Goal: Leave review/rating: Leave review/rating

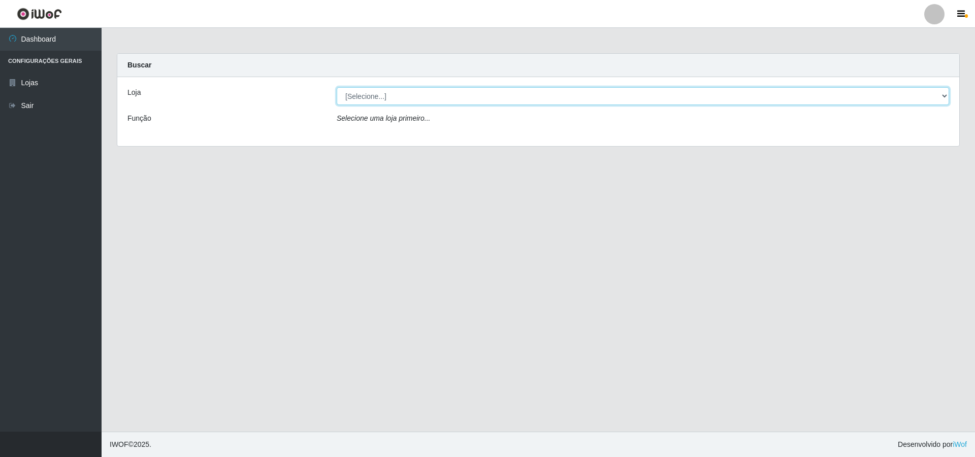
click at [421, 101] on select "[Selecione...] Atacado Vem - [STREET_ADDRESS]" at bounding box center [643, 96] width 612 height 18
select select "449"
click at [337, 87] on select "[Selecione...] Atacado Vem - [STREET_ADDRESS]" at bounding box center [643, 96] width 612 height 18
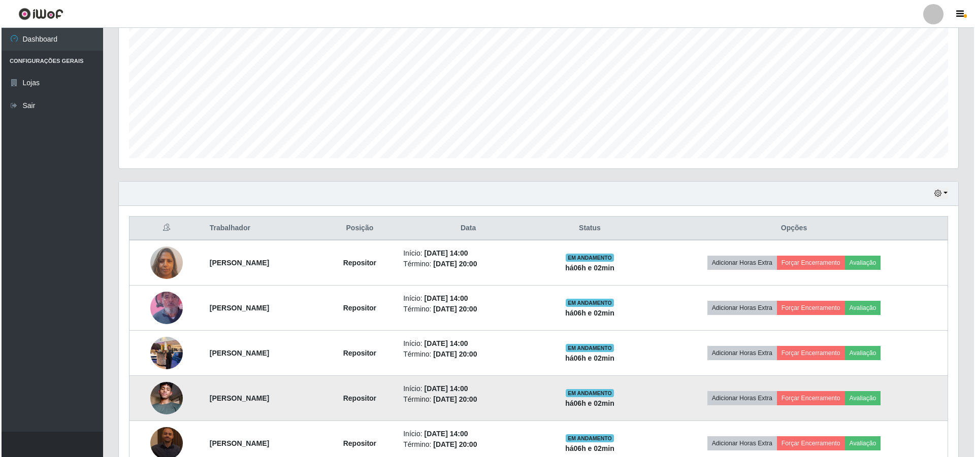
scroll to position [305, 0]
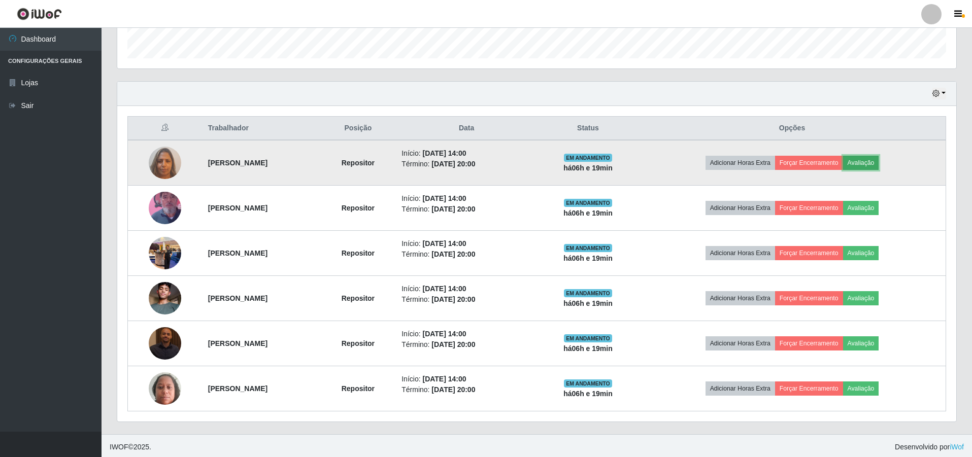
click at [879, 164] on button "Avaliação" at bounding box center [861, 163] width 36 height 14
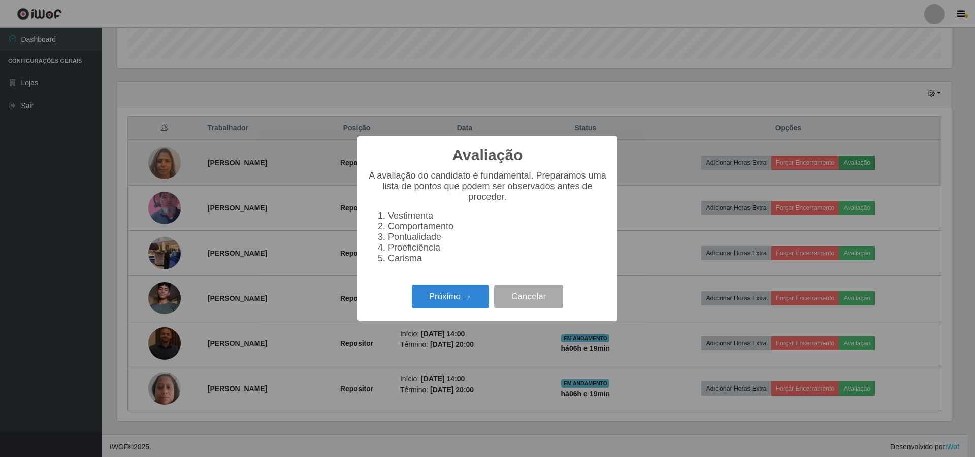
scroll to position [211, 834]
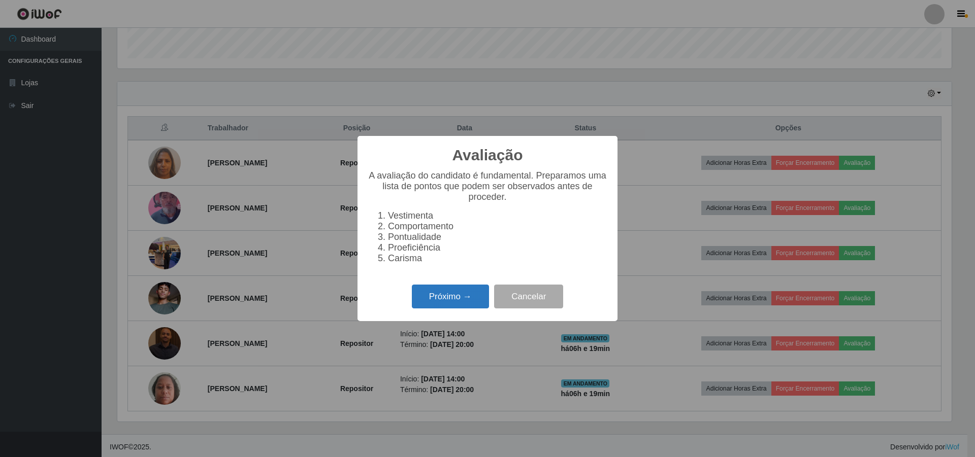
click at [449, 305] on button "Próximo →" at bounding box center [450, 297] width 77 height 24
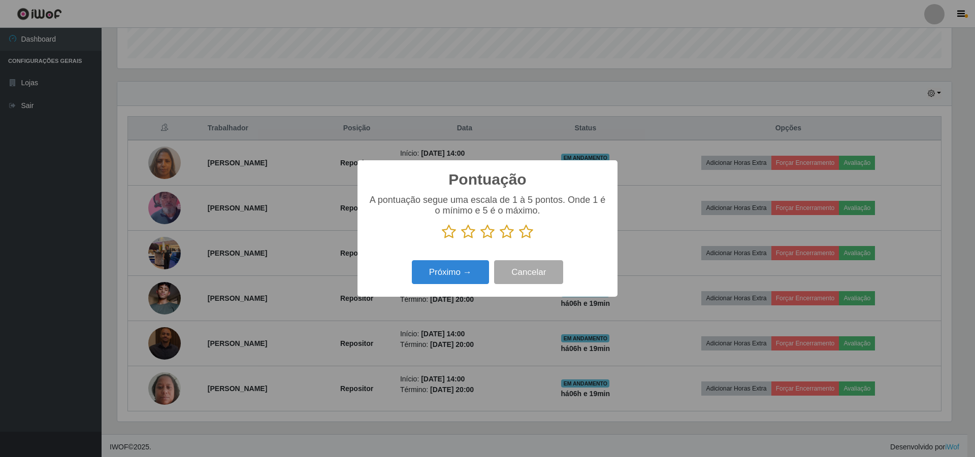
click at [487, 235] on icon at bounding box center [487, 231] width 14 height 15
click at [480, 240] on input "radio" at bounding box center [480, 240] width 0 height 0
click at [445, 272] on button "Próximo →" at bounding box center [450, 272] width 77 height 24
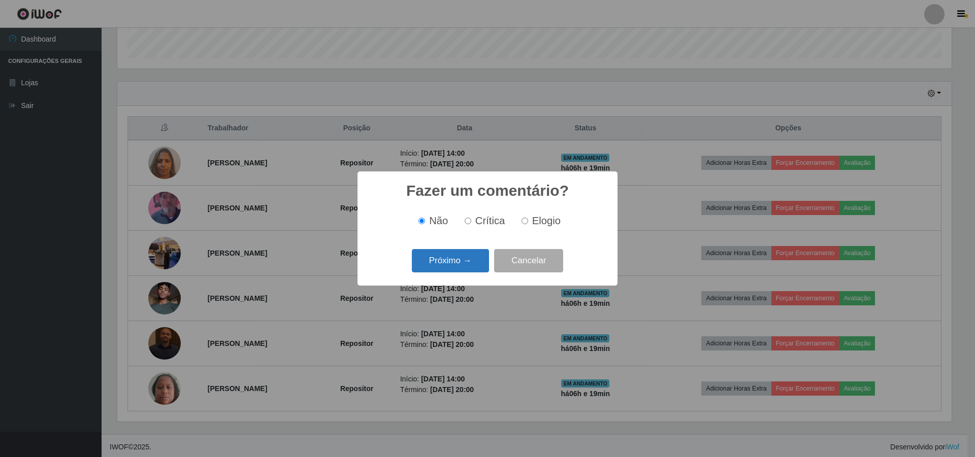
click at [449, 264] on button "Próximo →" at bounding box center [450, 261] width 77 height 24
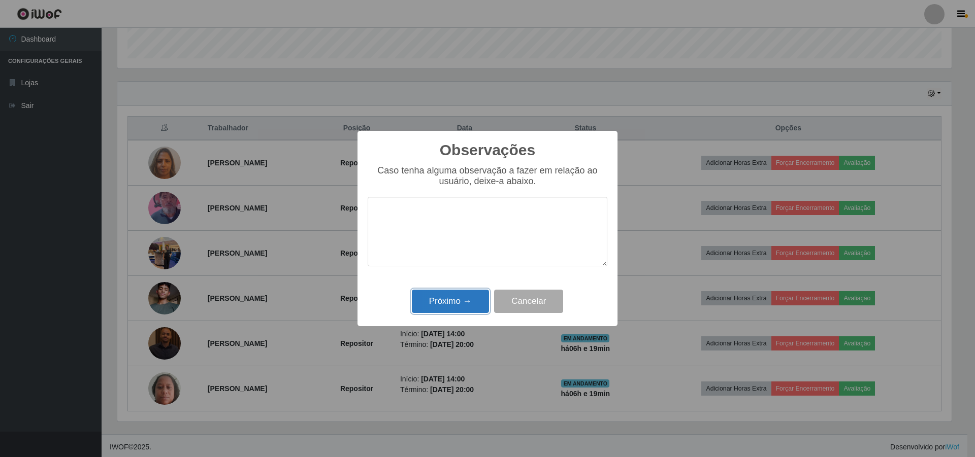
click at [448, 304] on button "Próximo →" at bounding box center [450, 302] width 77 height 24
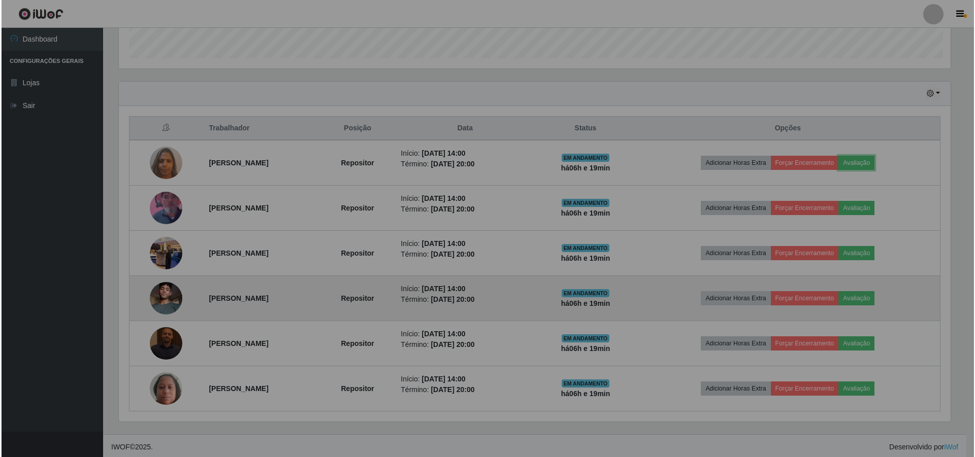
scroll to position [211, 839]
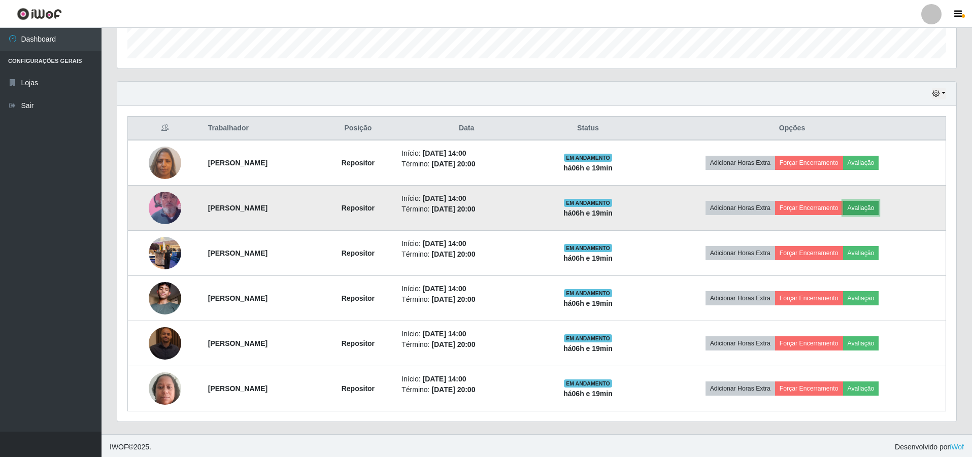
click at [879, 214] on button "Avaliação" at bounding box center [861, 208] width 36 height 14
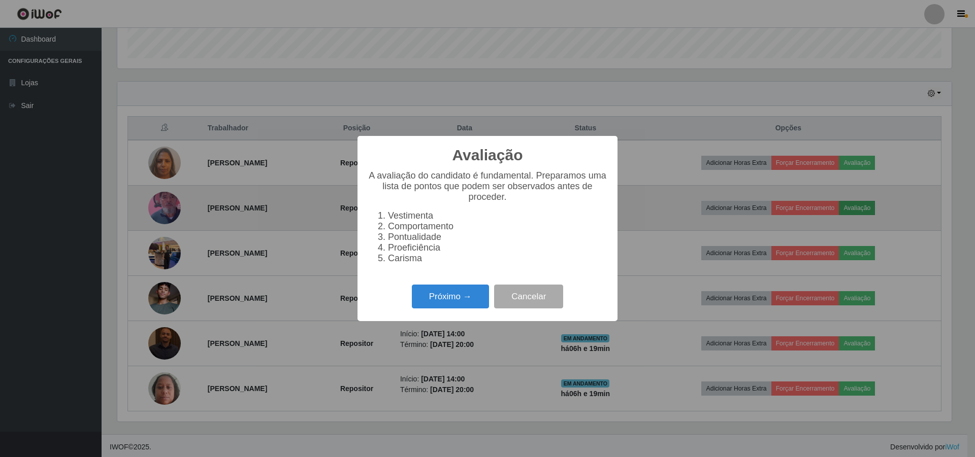
scroll to position [211, 834]
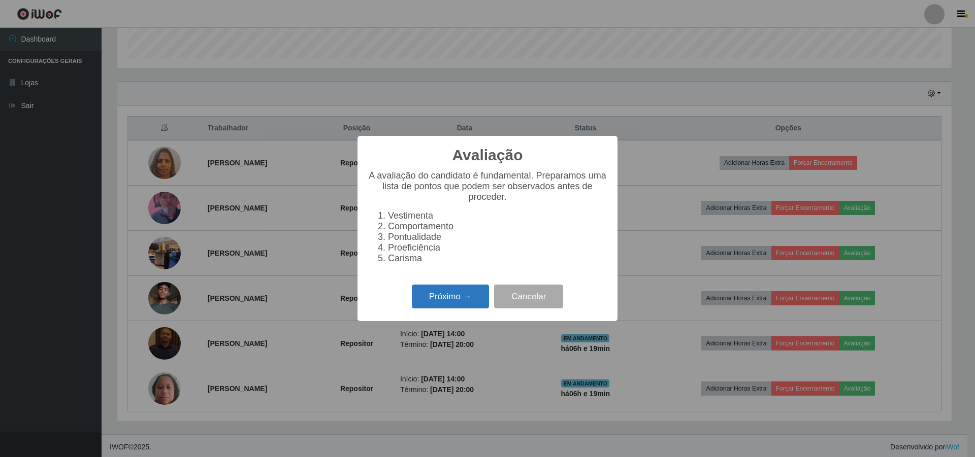
click at [458, 303] on button "Próximo →" at bounding box center [450, 297] width 77 height 24
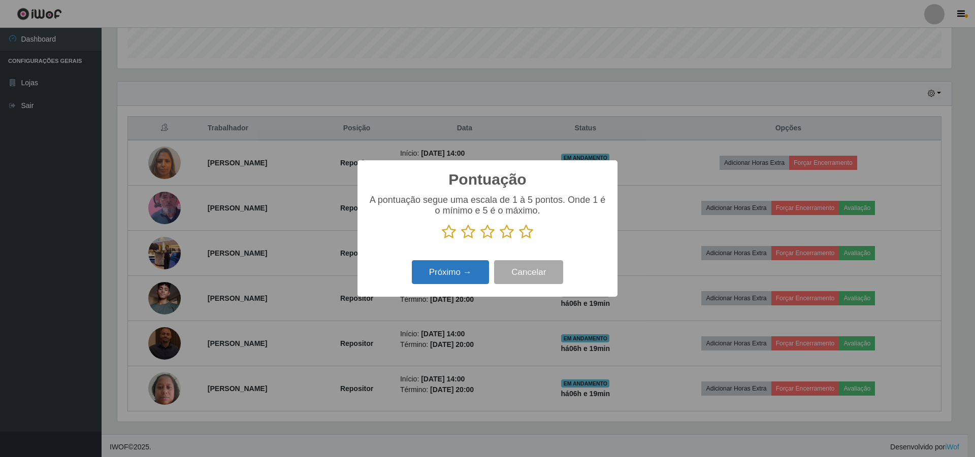
scroll to position [507380, 506756]
click at [446, 237] on icon at bounding box center [449, 231] width 14 height 15
click at [442, 240] on input "radio" at bounding box center [442, 240] width 0 height 0
click at [440, 271] on button "Próximo →" at bounding box center [450, 272] width 77 height 24
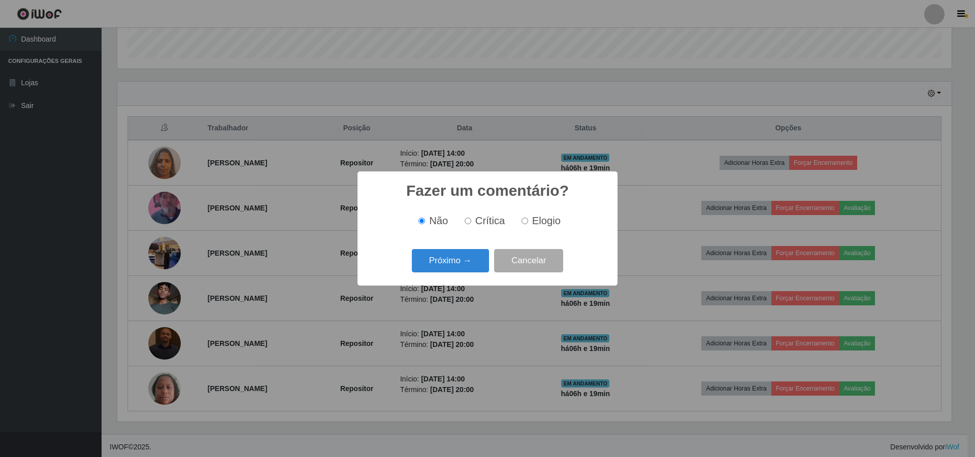
click at [465, 222] on input "Crítica" at bounding box center [467, 221] width 7 height 7
radio input "true"
click at [446, 258] on button "Próximo →" at bounding box center [450, 261] width 77 height 24
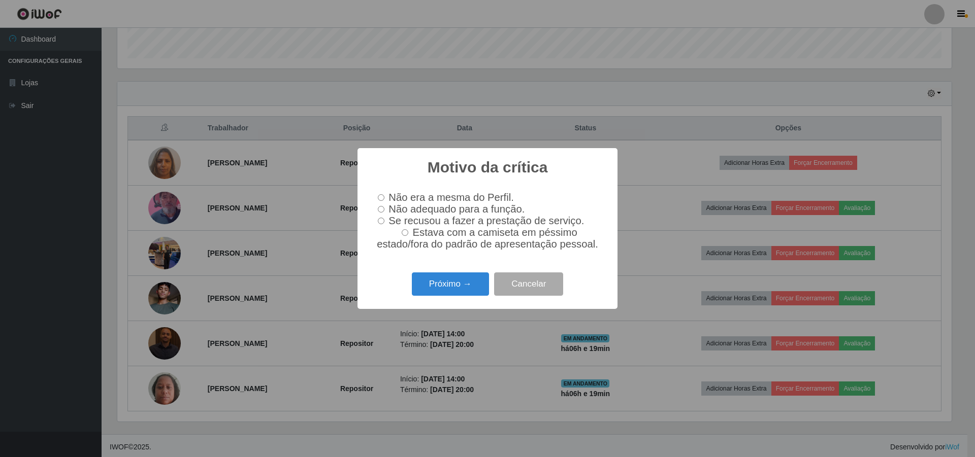
click at [382, 212] on input "Não adequado para a função." at bounding box center [381, 209] width 7 height 7
radio input "true"
click at [428, 283] on button "Próximo →" at bounding box center [450, 285] width 77 height 24
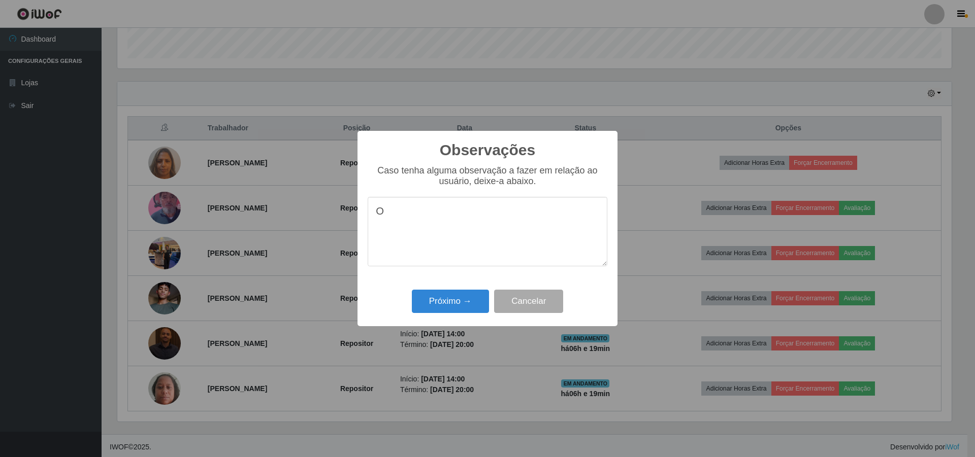
type textarea "O"
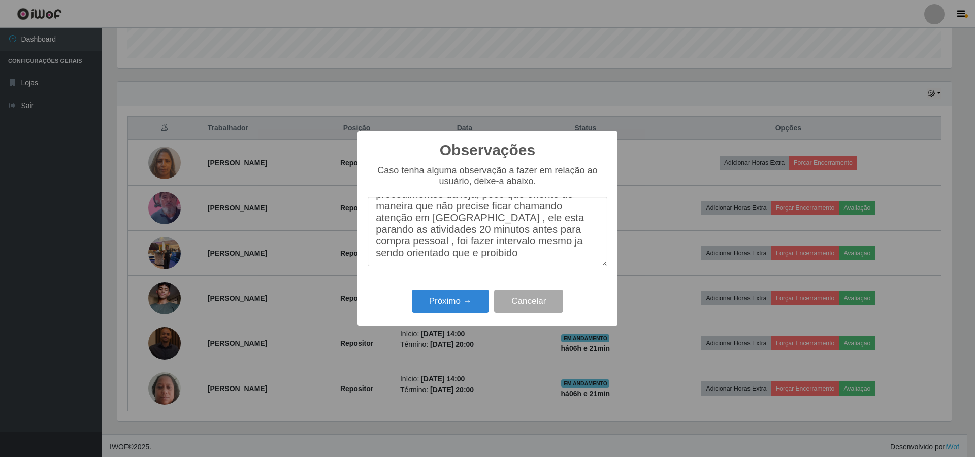
scroll to position [43, 0]
click at [503, 259] on textarea "o mesmo esta tendo dificuldade com os procedimentos da loja, peco que oriente d…" at bounding box center [487, 232] width 240 height 70
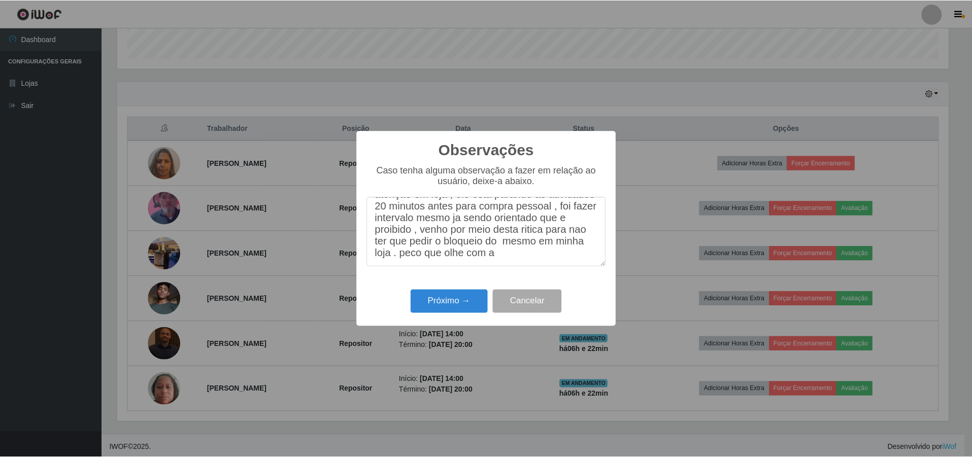
scroll to position [77, 0]
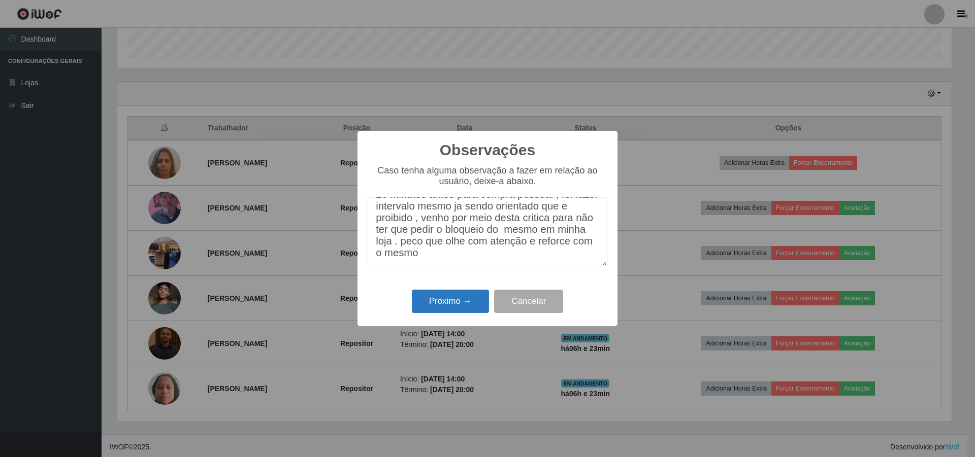
type textarea "o mesmo esta tendo dificuldade com os procedimentos da loja, peco que oriente d…"
click at [459, 300] on button "Próximo →" at bounding box center [450, 302] width 77 height 24
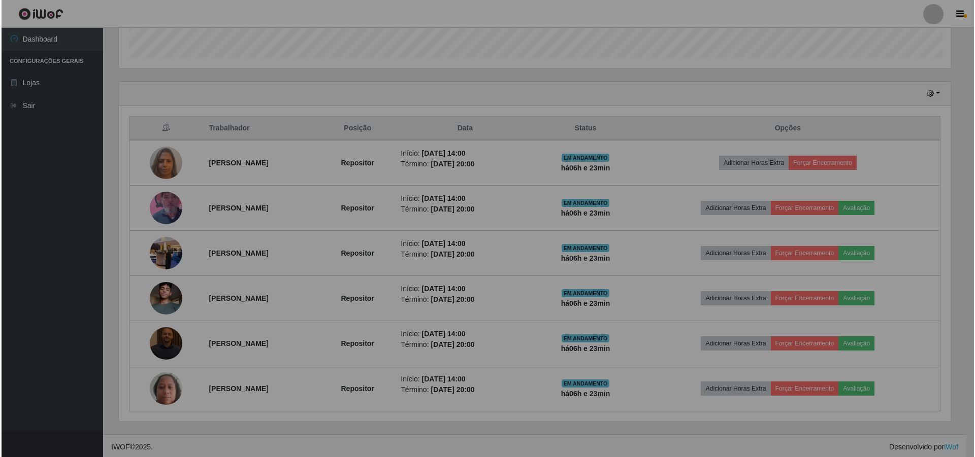
scroll to position [211, 839]
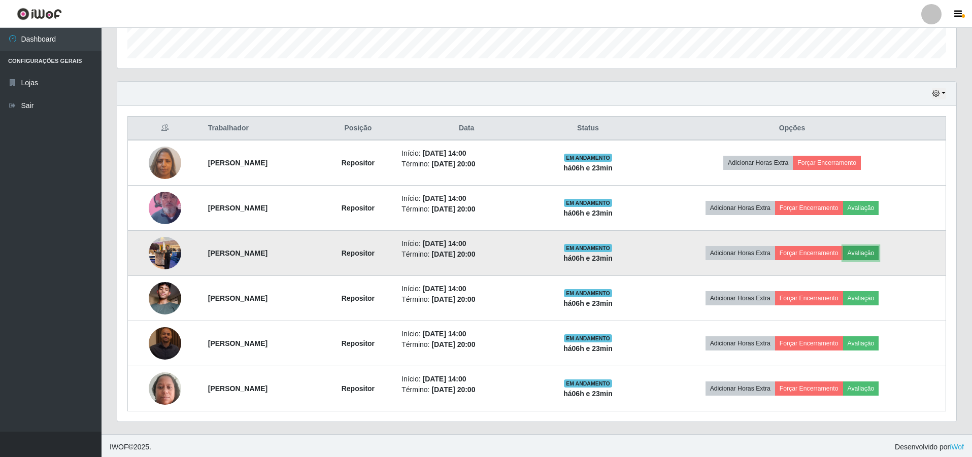
click at [879, 255] on button "Avaliação" at bounding box center [861, 253] width 36 height 14
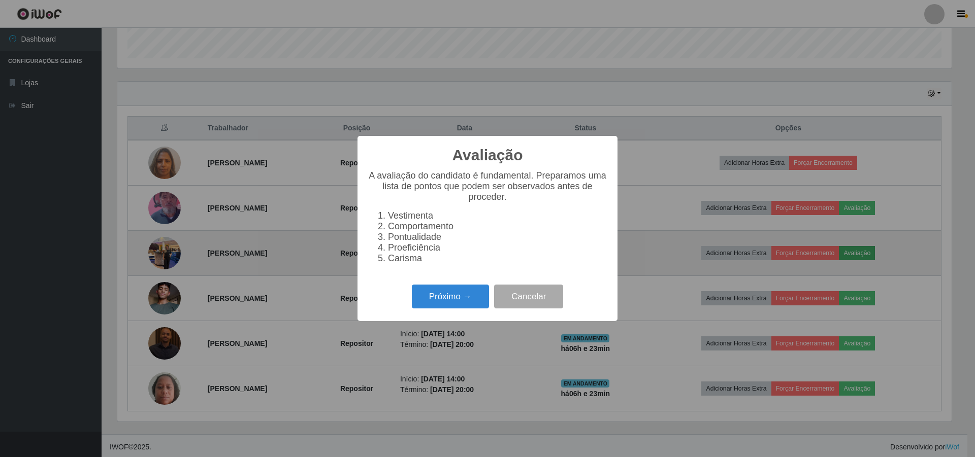
scroll to position [211, 834]
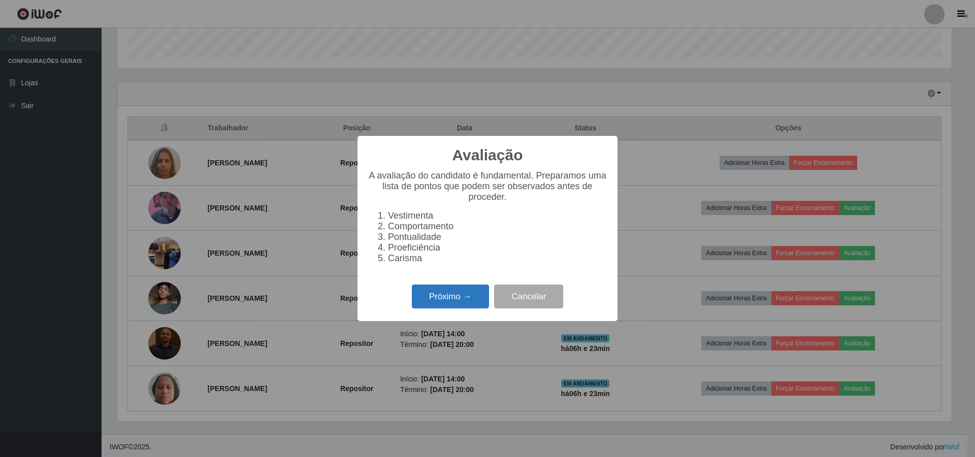
click at [438, 297] on button "Próximo →" at bounding box center [450, 297] width 77 height 24
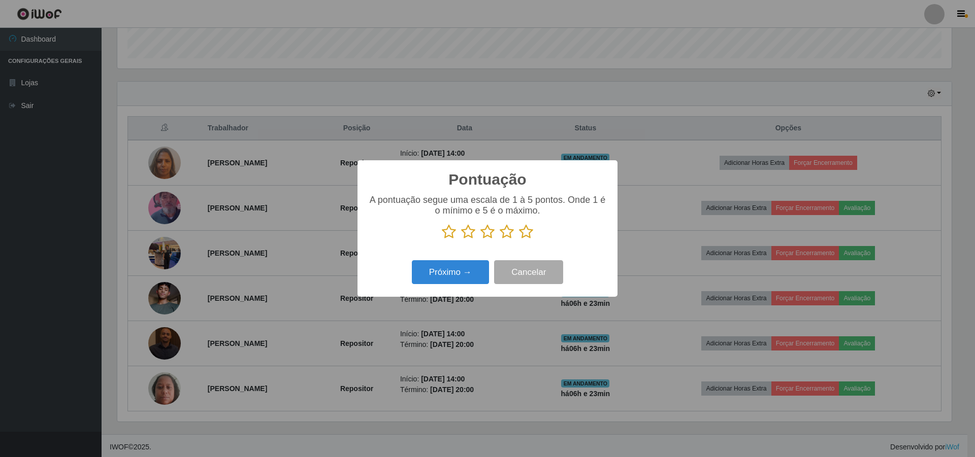
scroll to position [507380, 506756]
click at [483, 235] on icon at bounding box center [487, 231] width 14 height 15
click at [480, 240] on input "radio" at bounding box center [480, 240] width 0 height 0
click at [452, 276] on button "Próximo →" at bounding box center [450, 272] width 77 height 24
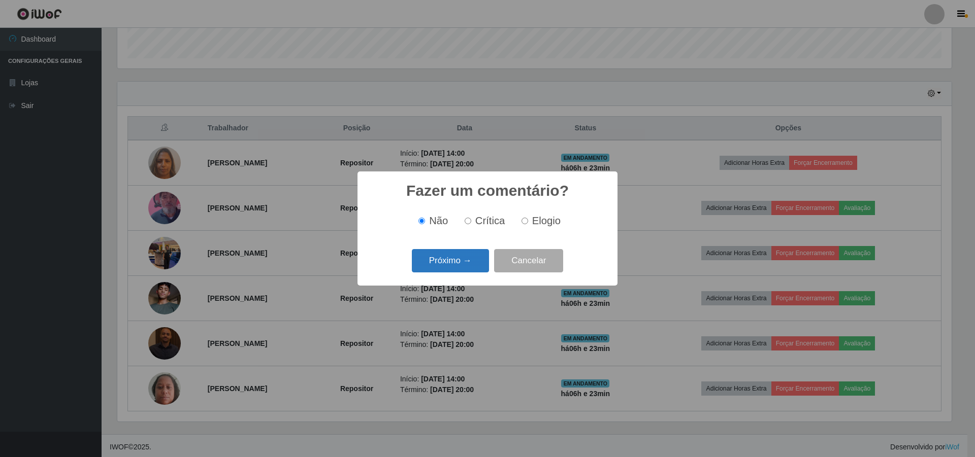
click at [417, 265] on button "Próximo →" at bounding box center [450, 261] width 77 height 24
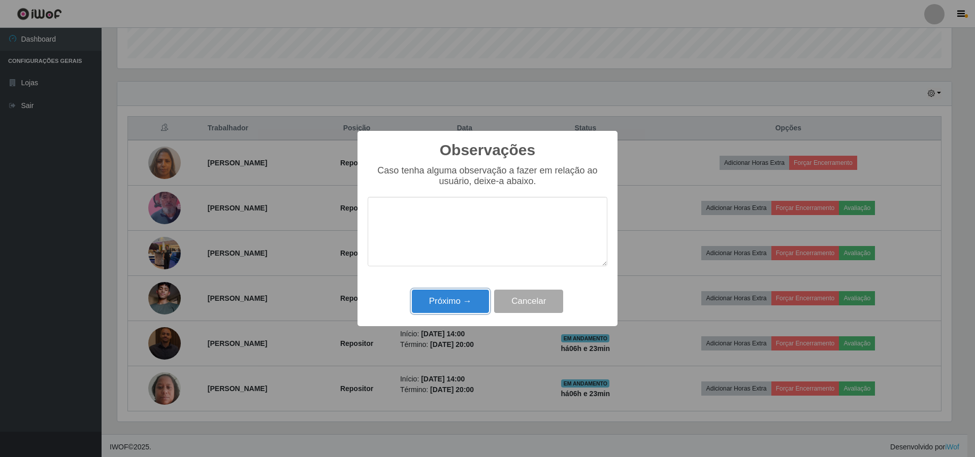
drag, startPoint x: 434, startPoint y: 298, endPoint x: 520, endPoint y: 306, distance: 86.1
click at [438, 299] on button "Próximo →" at bounding box center [450, 302] width 77 height 24
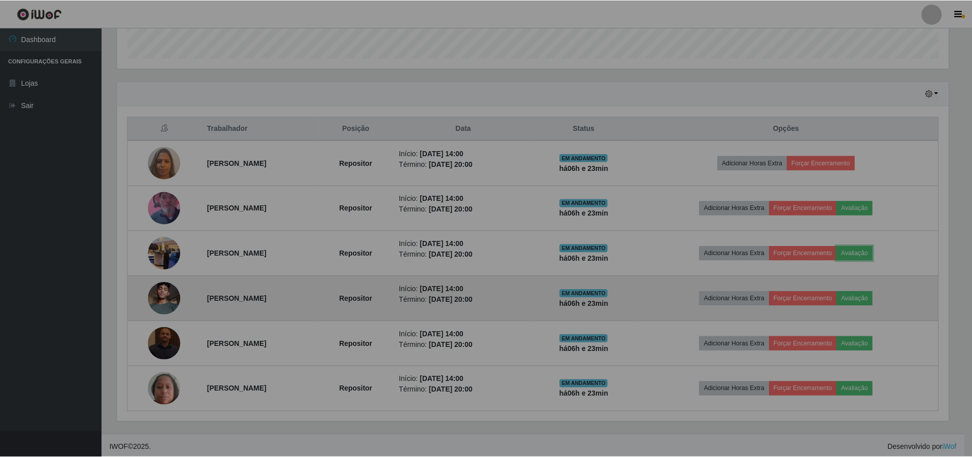
scroll to position [211, 839]
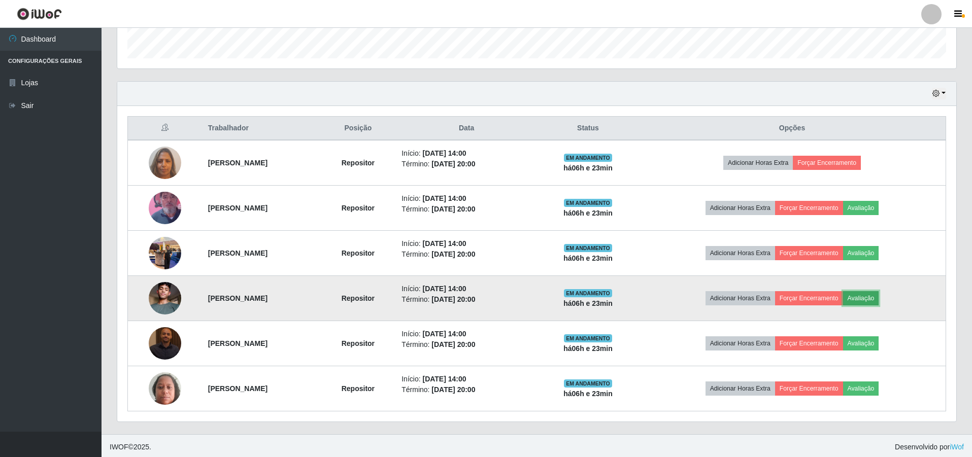
click at [879, 299] on button "Avaliação" at bounding box center [861, 298] width 36 height 14
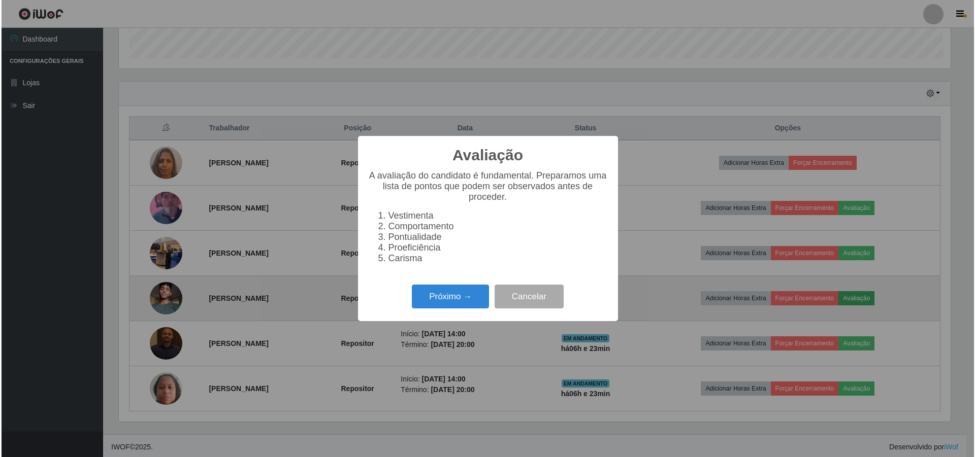
scroll to position [211, 834]
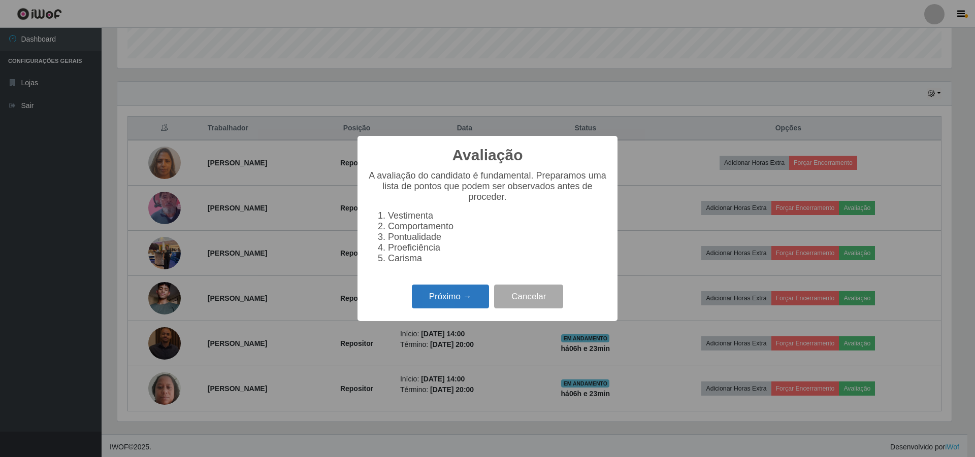
click at [428, 303] on button "Próximo →" at bounding box center [450, 297] width 77 height 24
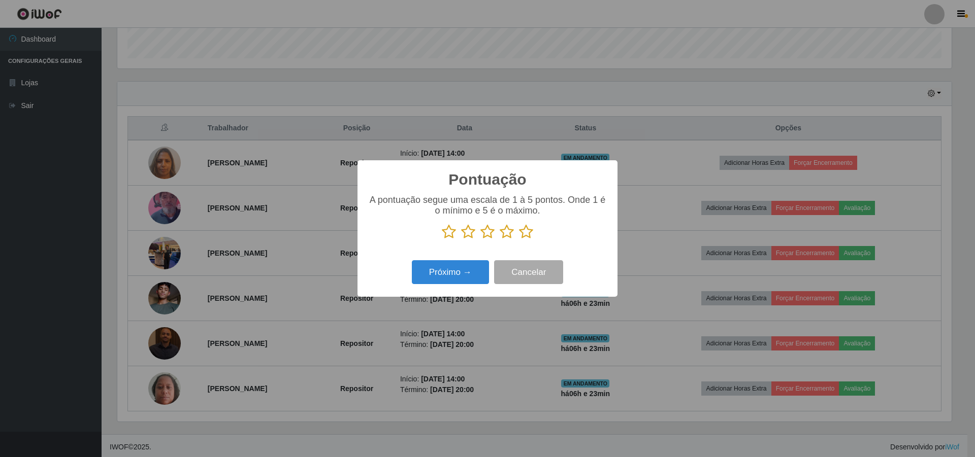
scroll to position [507380, 506756]
click at [487, 231] on icon at bounding box center [487, 231] width 14 height 15
click at [480, 240] on input "radio" at bounding box center [480, 240] width 0 height 0
click at [431, 272] on button "Próximo →" at bounding box center [450, 272] width 77 height 24
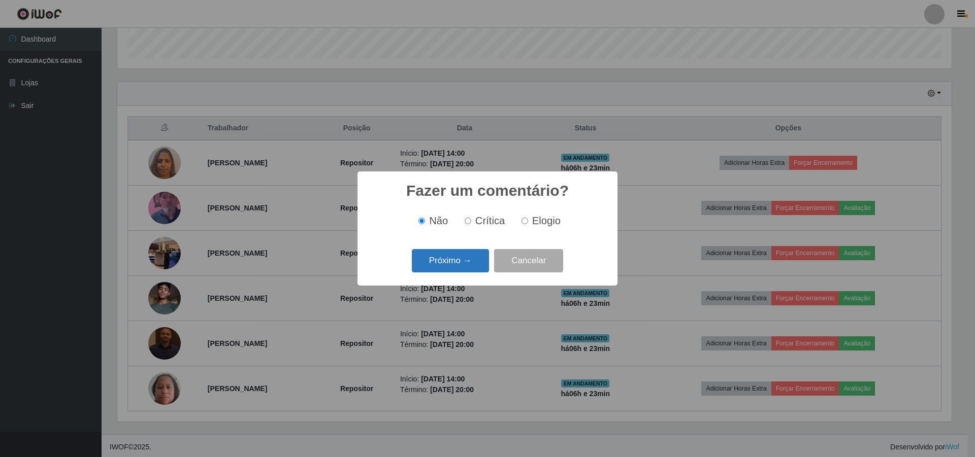
click at [443, 258] on button "Próximo →" at bounding box center [450, 261] width 77 height 24
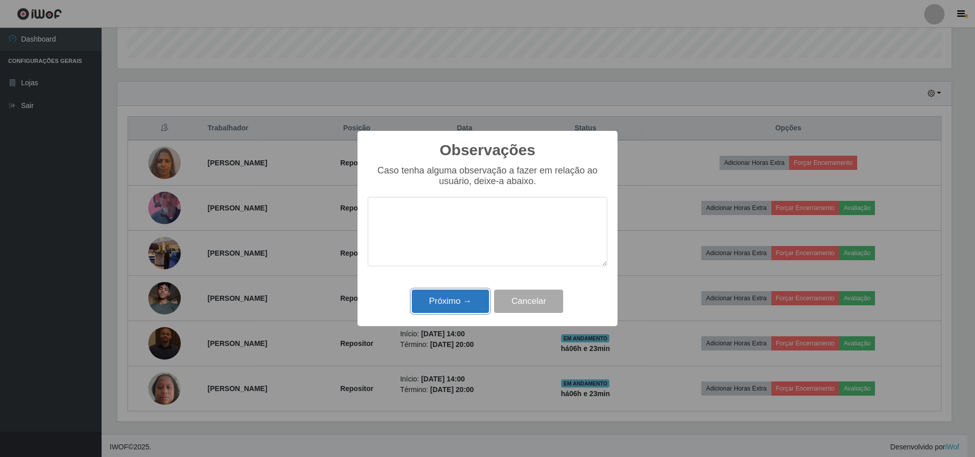
click at [445, 304] on button "Próximo →" at bounding box center [450, 302] width 77 height 24
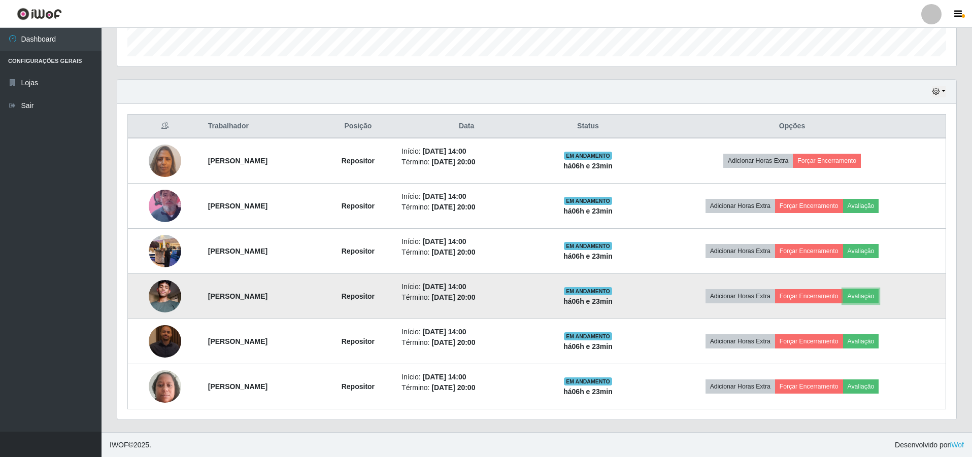
scroll to position [307, 0]
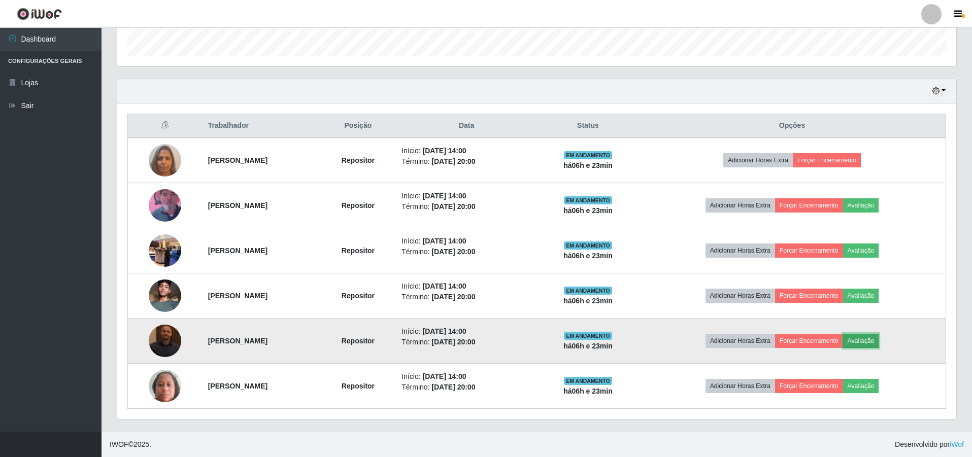
click at [879, 340] on button "Avaliação" at bounding box center [861, 341] width 36 height 14
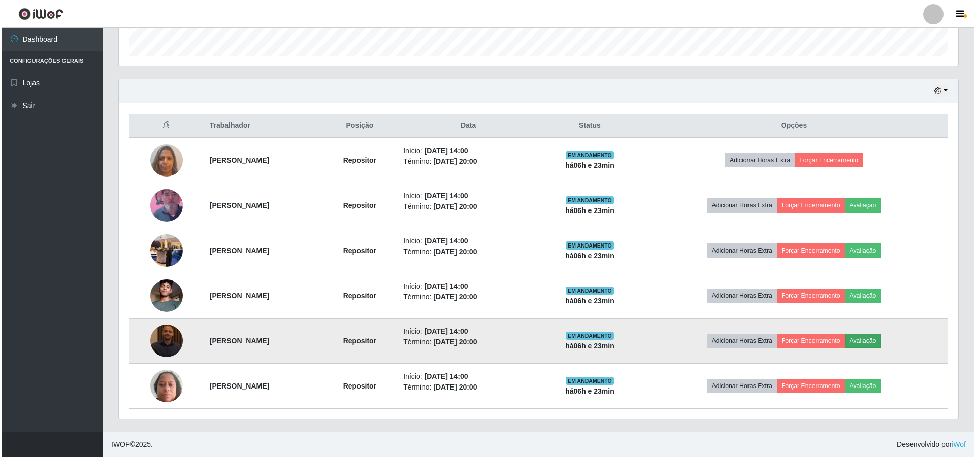
scroll to position [211, 834]
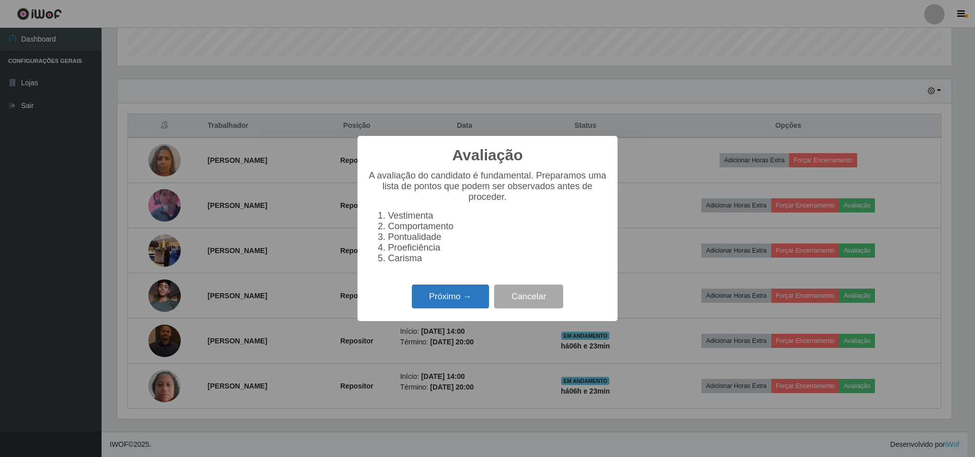
click at [448, 308] on button "Próximo →" at bounding box center [450, 297] width 77 height 24
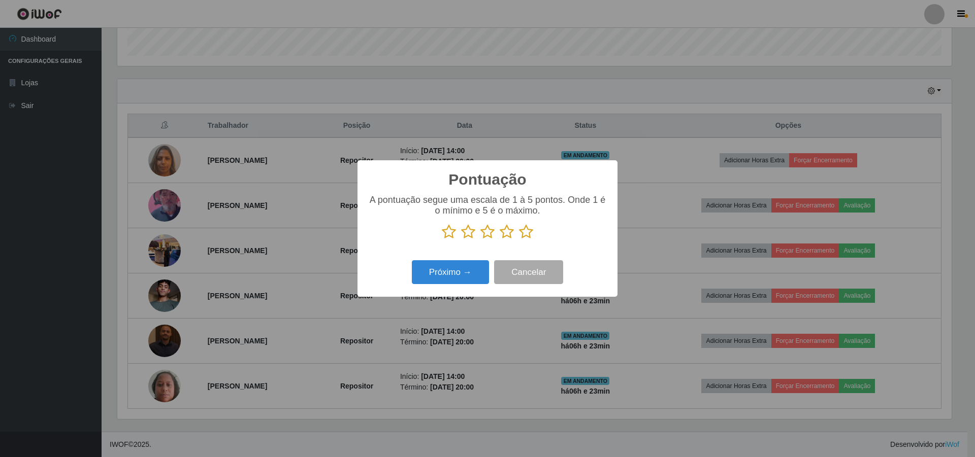
click at [483, 233] on icon at bounding box center [487, 231] width 14 height 15
click at [480, 240] on input "radio" at bounding box center [480, 240] width 0 height 0
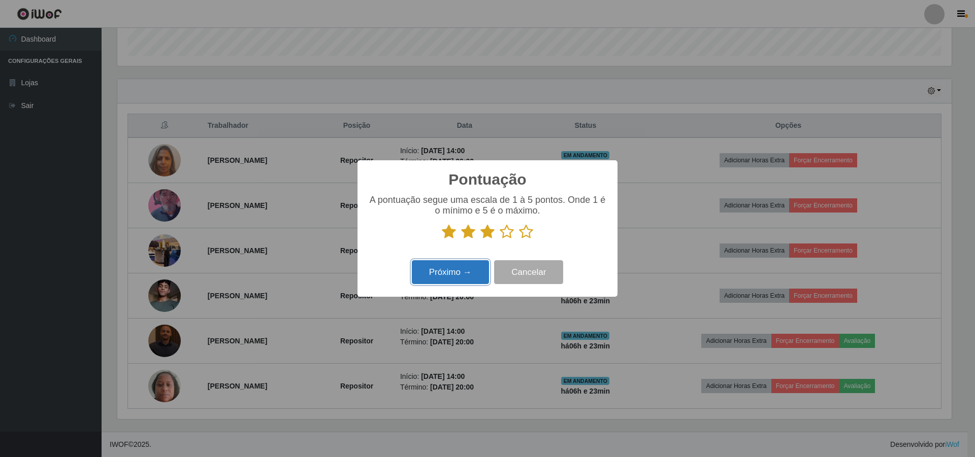
click at [424, 272] on button "Próximo →" at bounding box center [450, 272] width 77 height 24
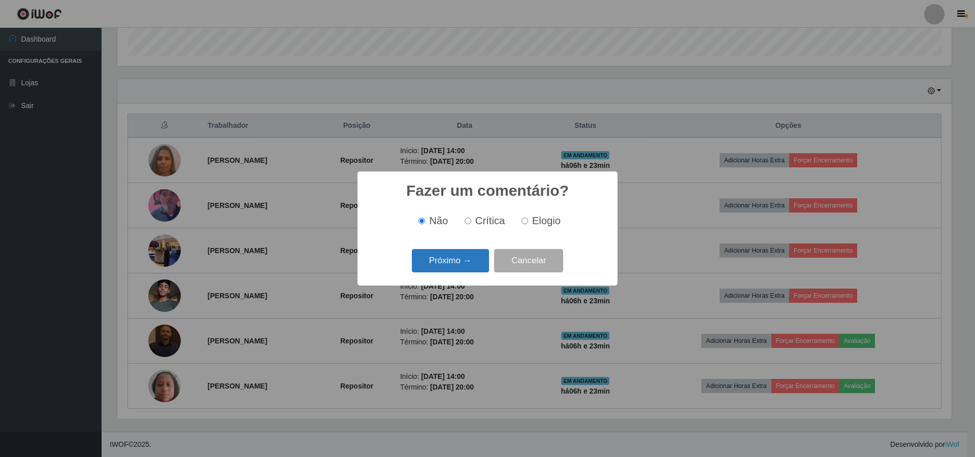
click at [455, 263] on button "Próximo →" at bounding box center [450, 261] width 77 height 24
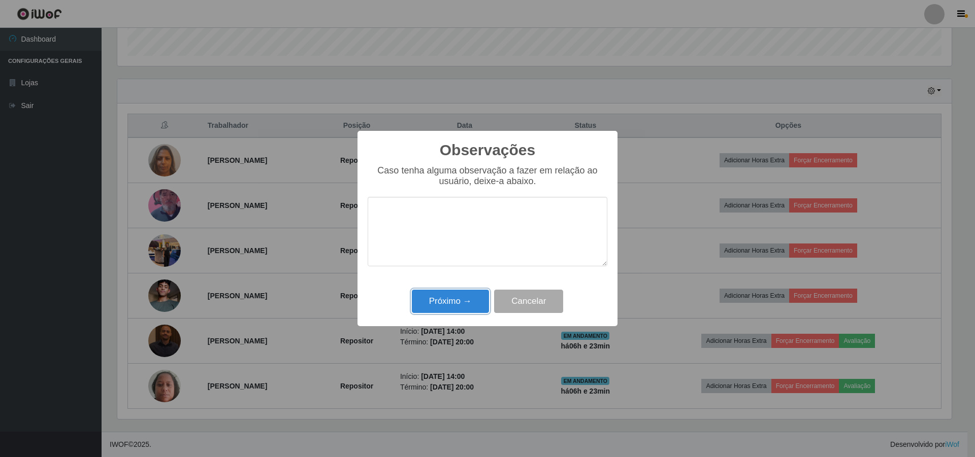
drag, startPoint x: 432, startPoint y: 299, endPoint x: 461, endPoint y: 306, distance: 29.7
click at [435, 300] on button "Próximo →" at bounding box center [450, 302] width 77 height 24
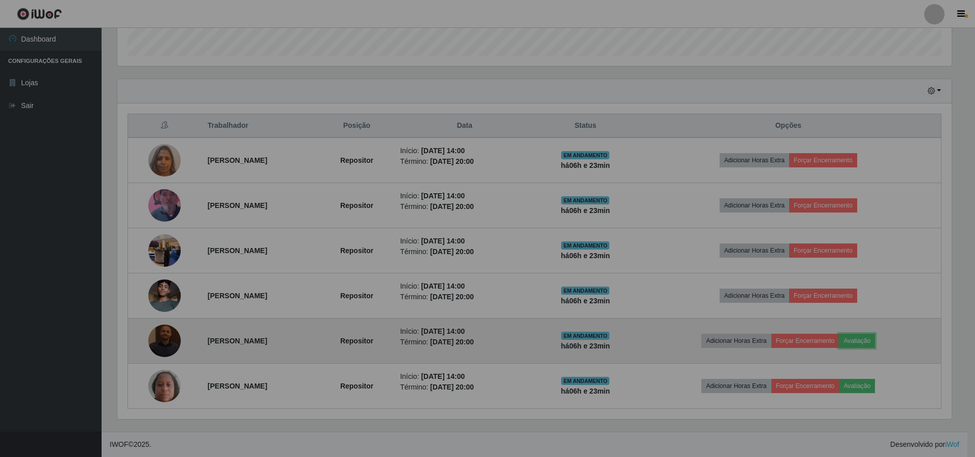
scroll to position [211, 839]
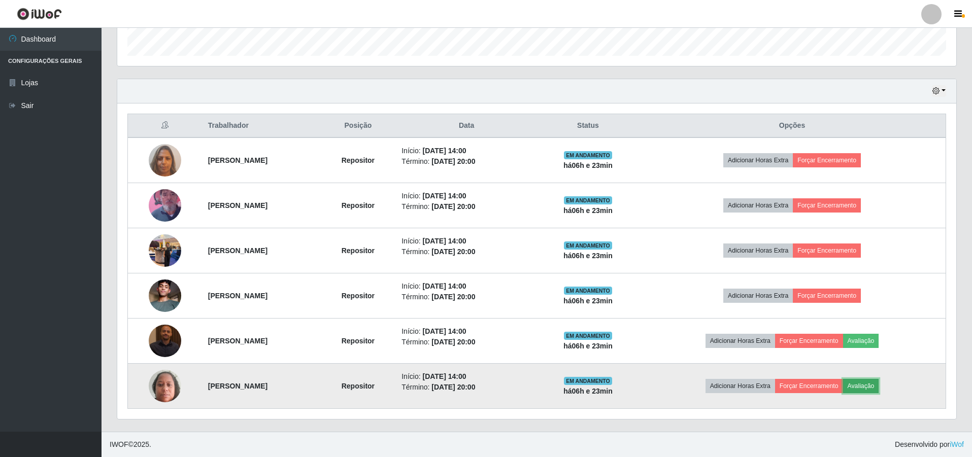
click at [879, 386] on button "Avaliação" at bounding box center [861, 386] width 36 height 14
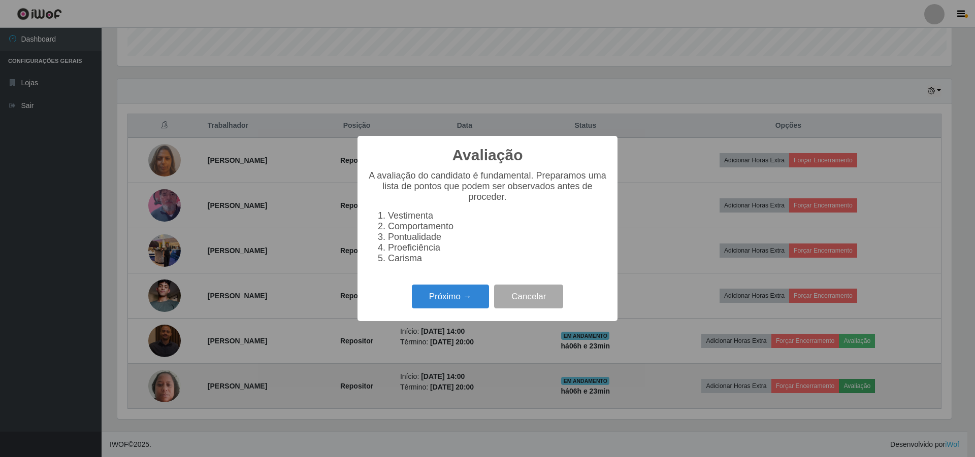
scroll to position [211, 834]
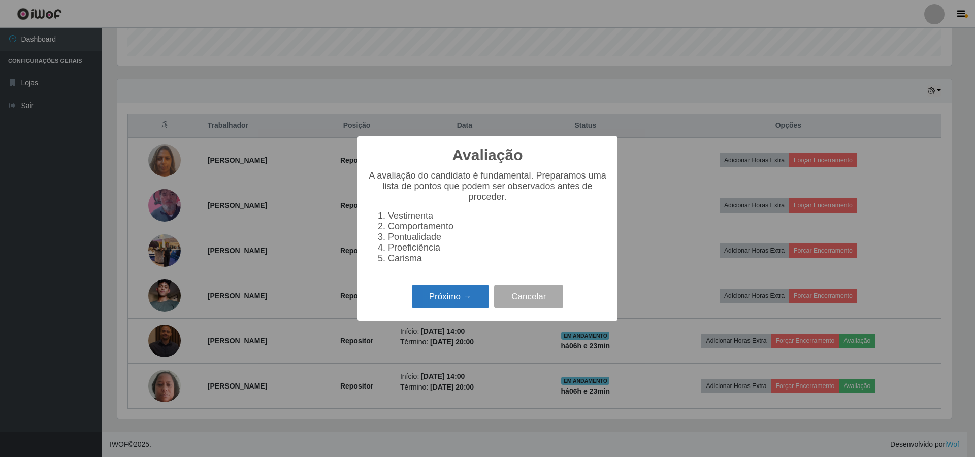
click at [421, 303] on button "Próximo →" at bounding box center [450, 297] width 77 height 24
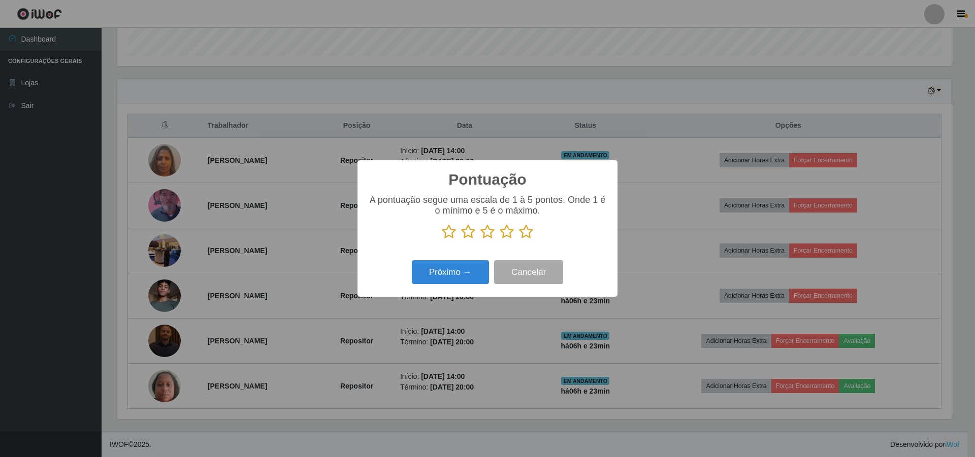
drag, startPoint x: 486, startPoint y: 235, endPoint x: 467, endPoint y: 257, distance: 29.5
click at [486, 238] on icon at bounding box center [487, 231] width 14 height 15
click at [480, 240] on input "radio" at bounding box center [480, 240] width 0 height 0
click at [423, 281] on button "Próximo →" at bounding box center [450, 272] width 77 height 24
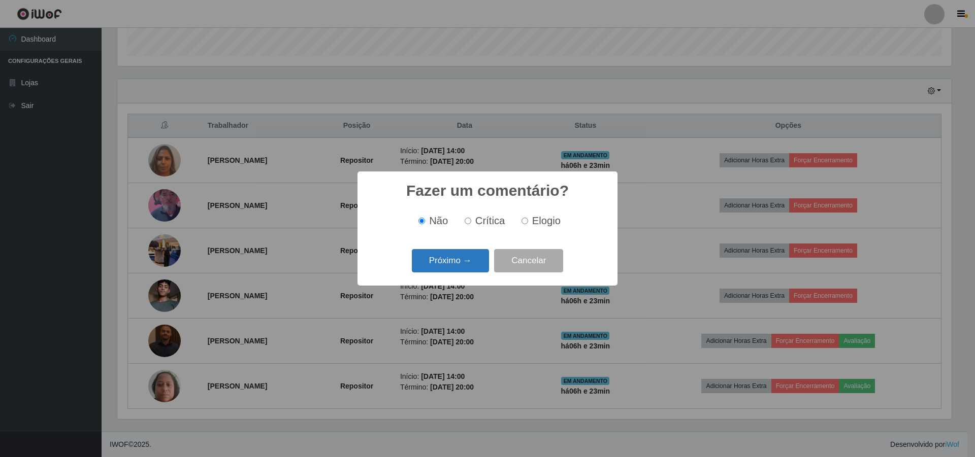
click at [431, 264] on button "Próximo →" at bounding box center [450, 261] width 77 height 24
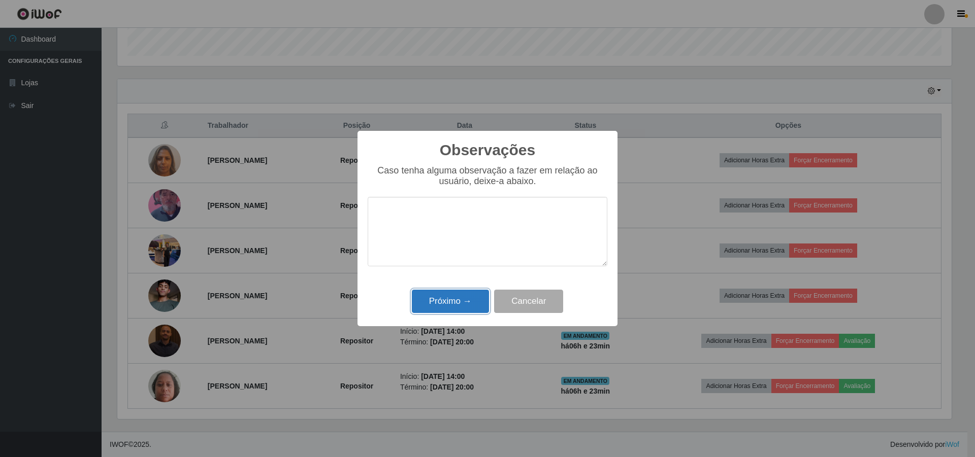
click at [435, 307] on button "Próximo →" at bounding box center [450, 302] width 77 height 24
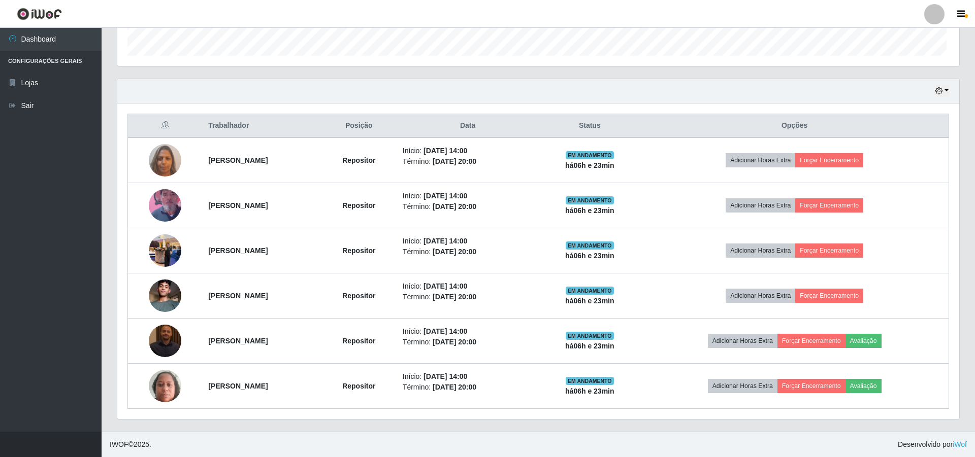
scroll to position [211, 839]
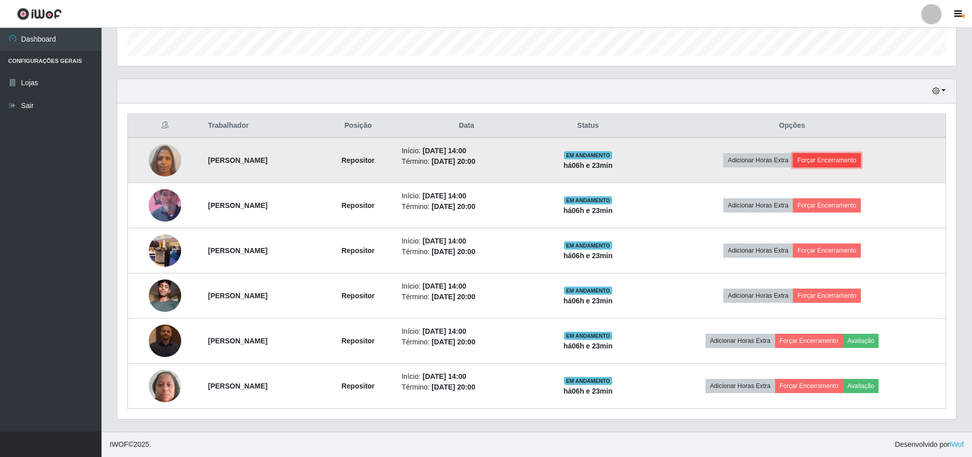
click at [853, 163] on button "Forçar Encerramento" at bounding box center [827, 160] width 68 height 14
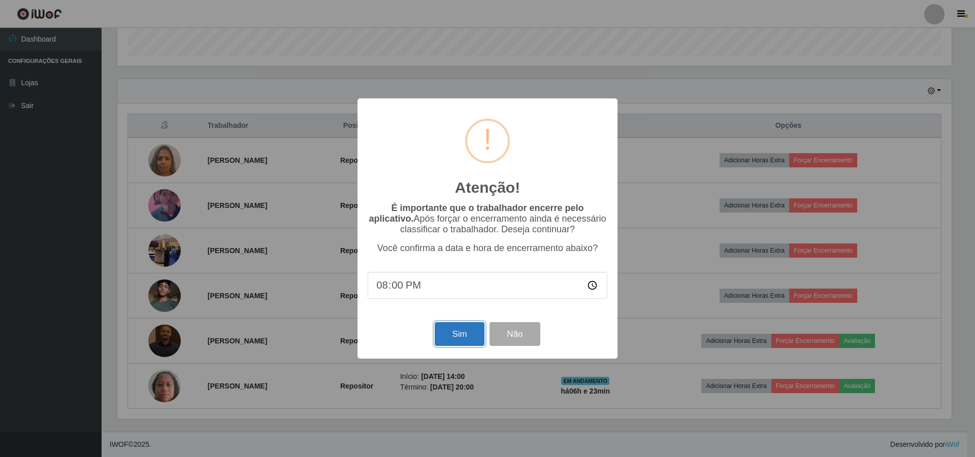
click at [459, 344] on button "Sim" at bounding box center [458, 334] width 49 height 24
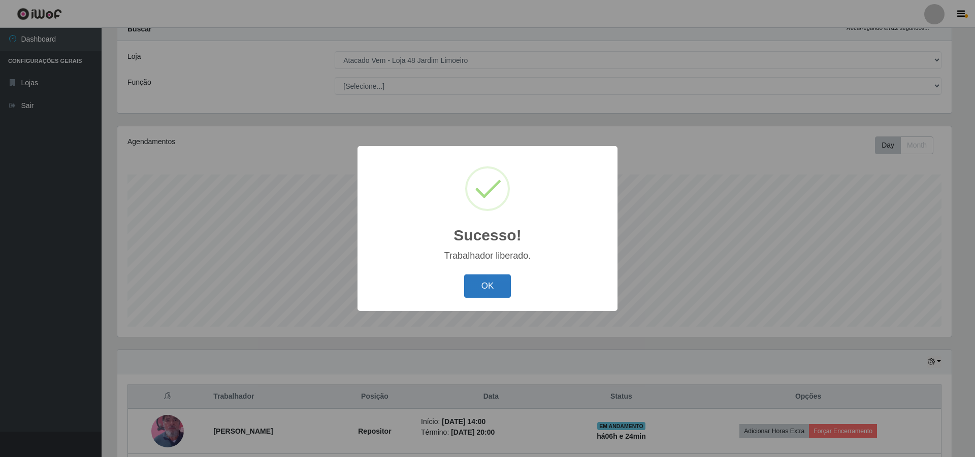
click at [478, 294] on button "OK" at bounding box center [487, 287] width 47 height 24
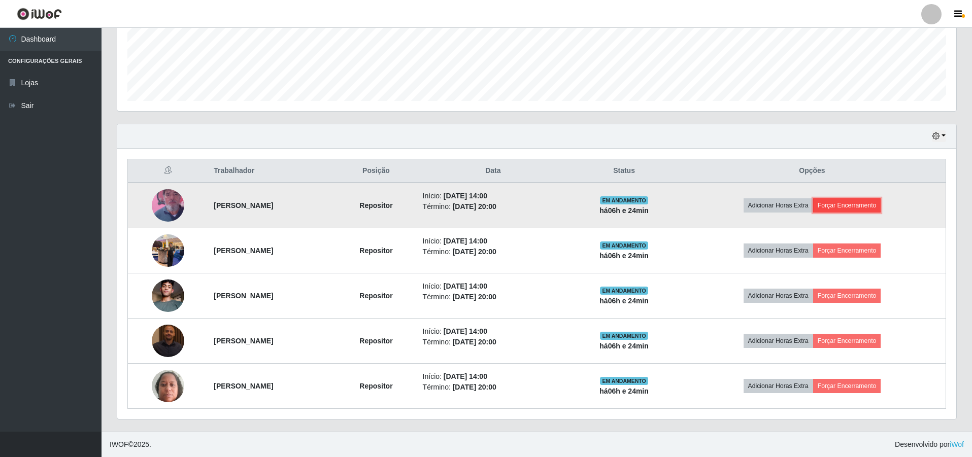
click at [879, 200] on button "Forçar Encerramento" at bounding box center [847, 205] width 68 height 14
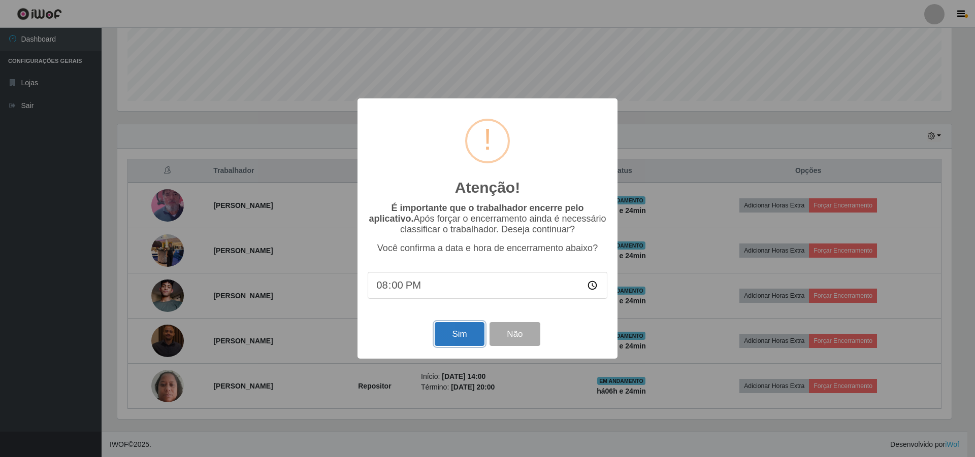
click at [455, 336] on button "Sim" at bounding box center [458, 334] width 49 height 24
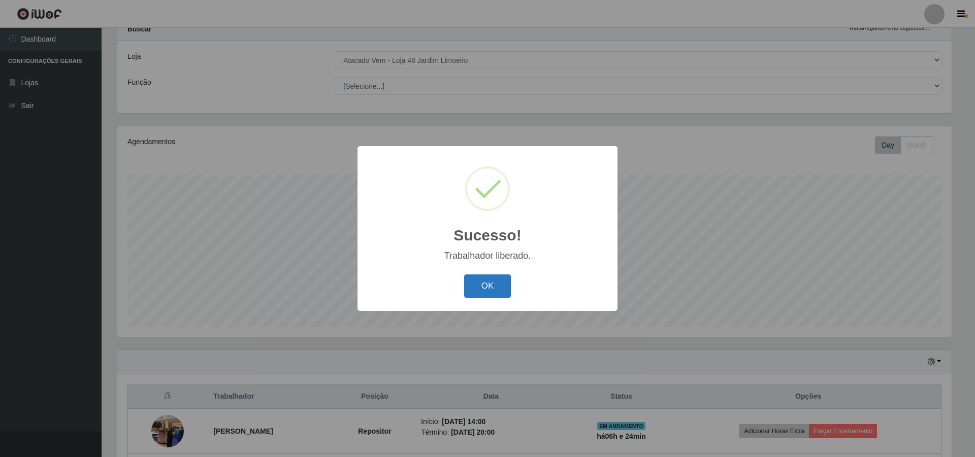
click at [488, 277] on button "OK" at bounding box center [487, 287] width 47 height 24
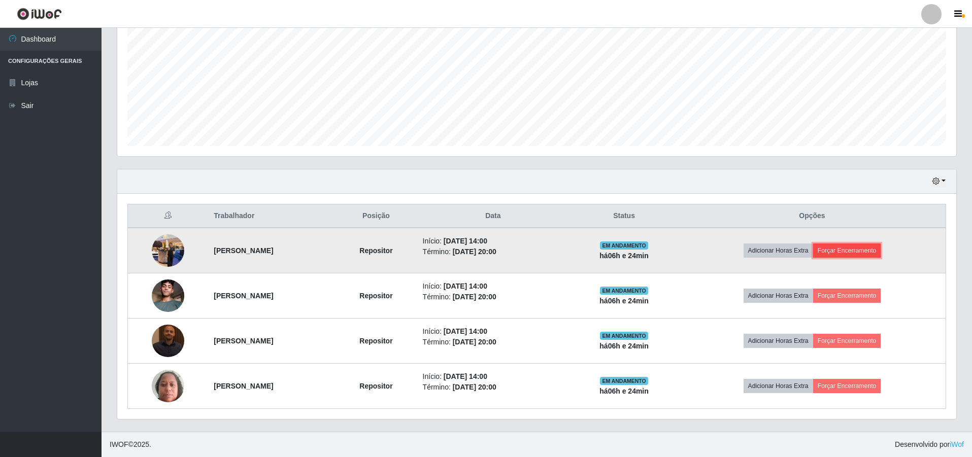
click at [859, 251] on button "Forçar Encerramento" at bounding box center [847, 251] width 68 height 14
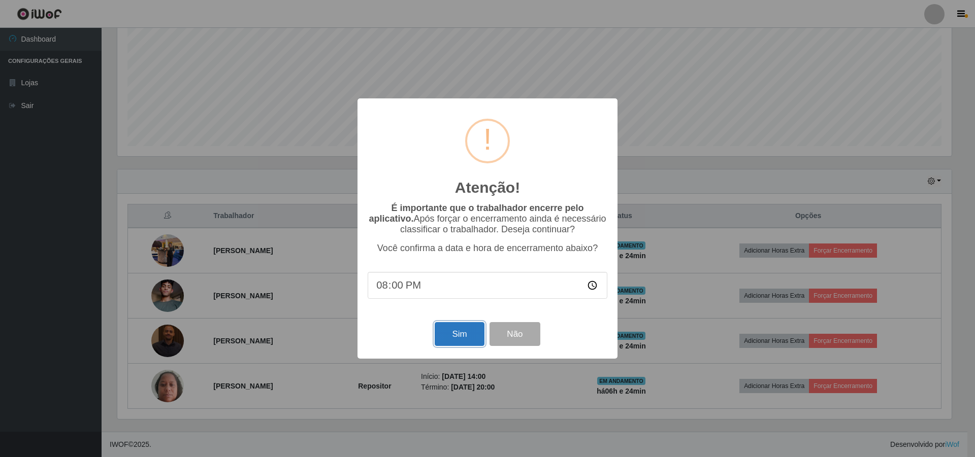
click at [466, 338] on button "Sim" at bounding box center [458, 334] width 49 height 24
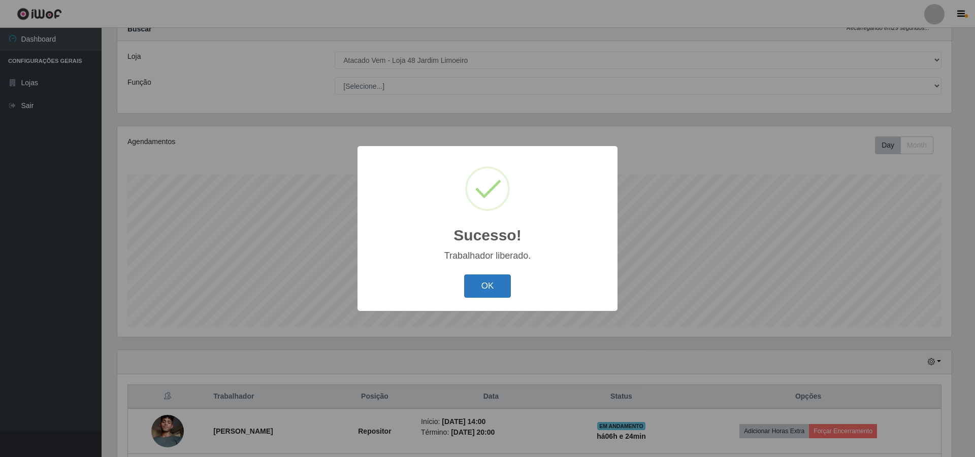
click at [486, 289] on button "OK" at bounding box center [487, 287] width 47 height 24
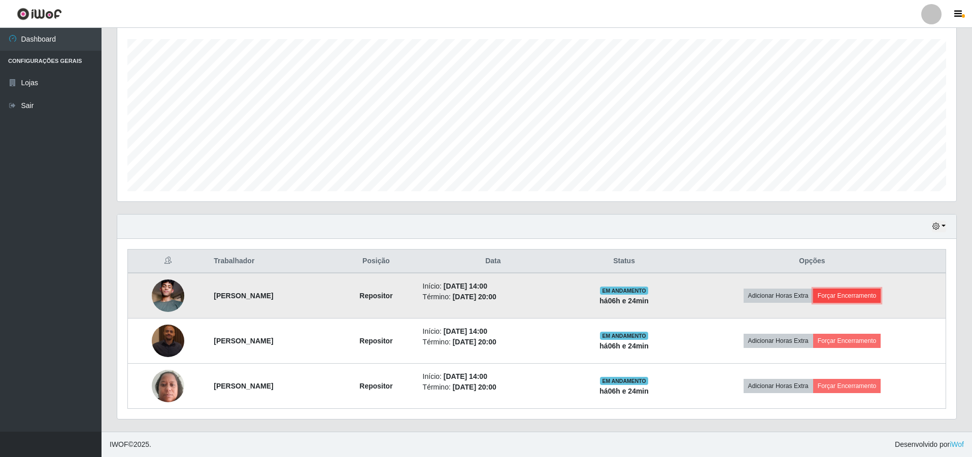
click at [869, 294] on button "Forçar Encerramento" at bounding box center [847, 296] width 68 height 14
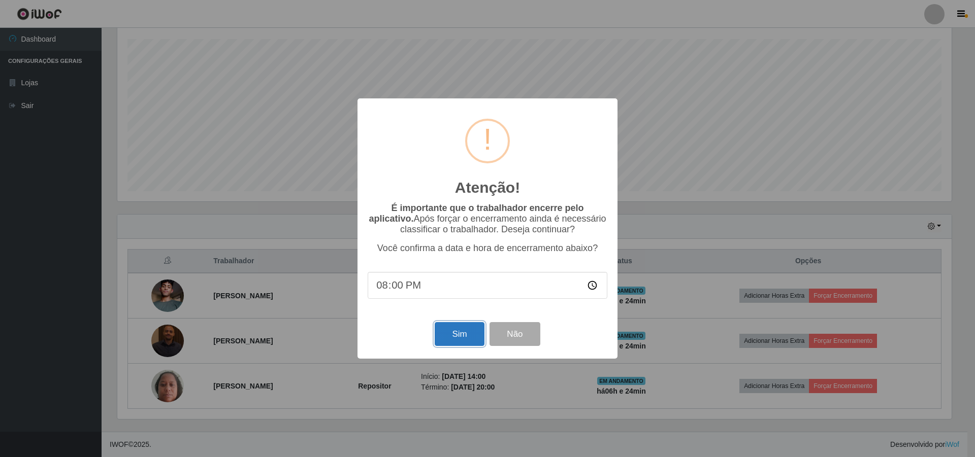
click at [446, 332] on button "Sim" at bounding box center [458, 334] width 49 height 24
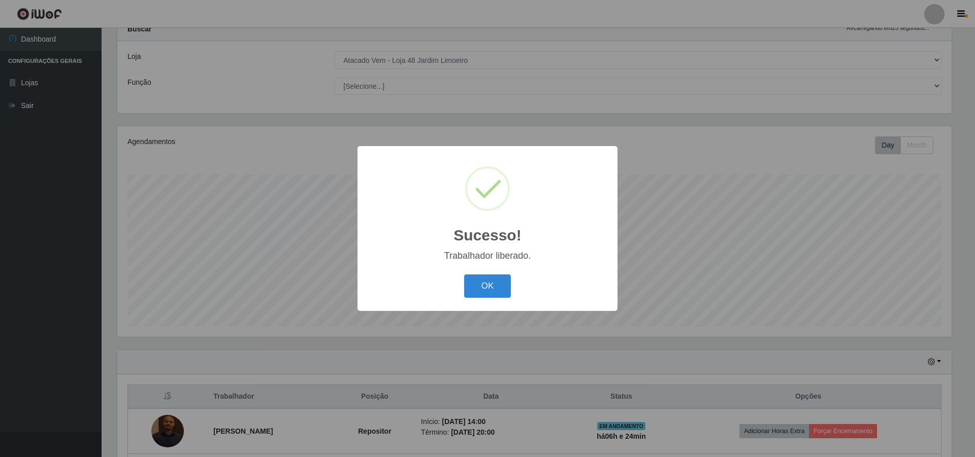
drag, startPoint x: 468, startPoint y: 285, endPoint x: 484, endPoint y: 301, distance: 22.3
click at [477, 290] on button "OK" at bounding box center [487, 287] width 47 height 24
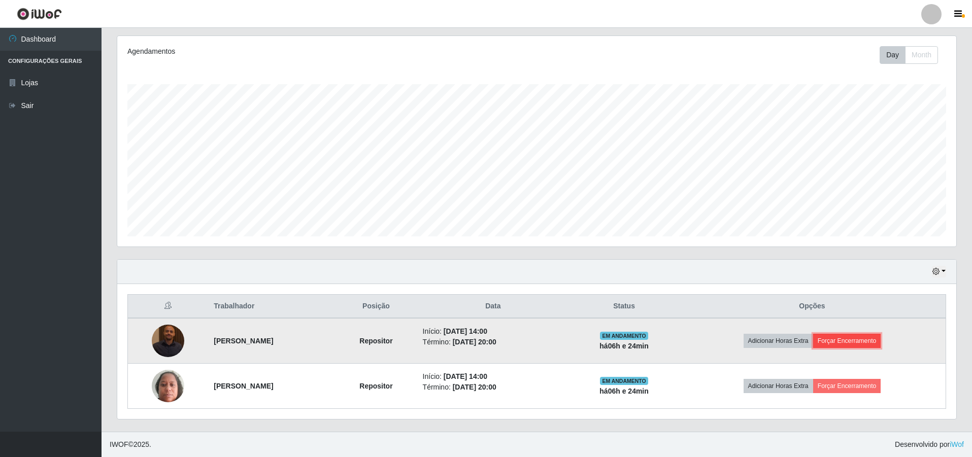
click at [845, 337] on button "Forçar Encerramento" at bounding box center [847, 341] width 68 height 14
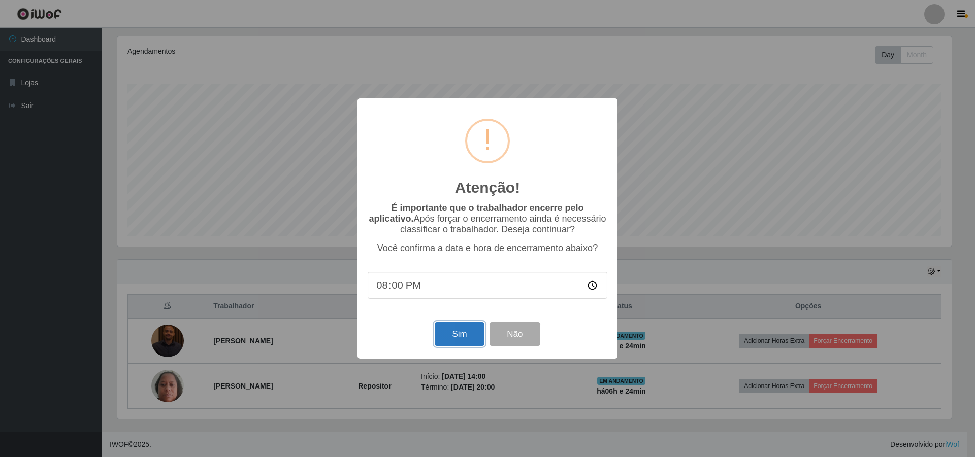
click at [448, 339] on button "Sim" at bounding box center [458, 334] width 49 height 24
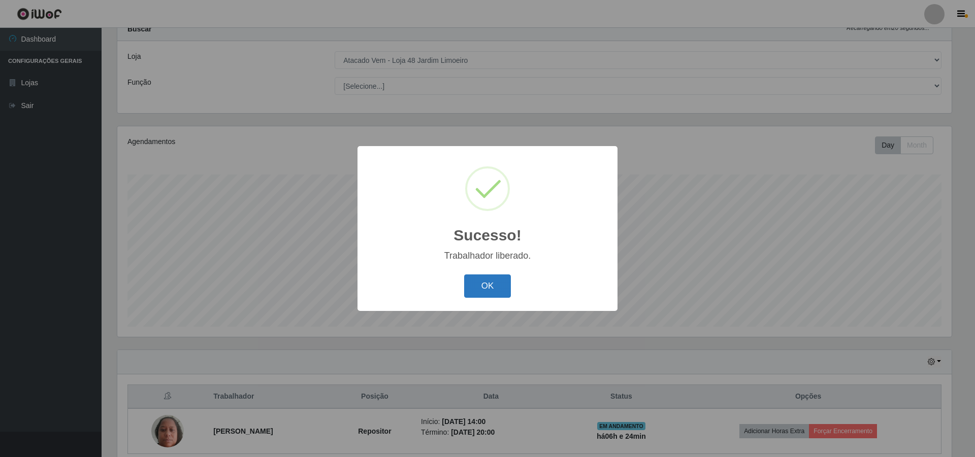
click at [491, 287] on button "OK" at bounding box center [487, 287] width 47 height 24
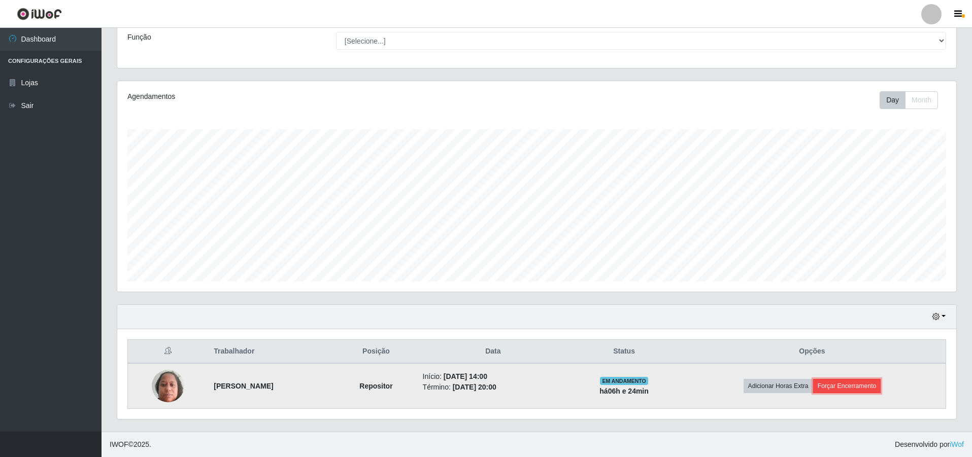
click at [873, 389] on button "Forçar Encerramento" at bounding box center [847, 386] width 68 height 14
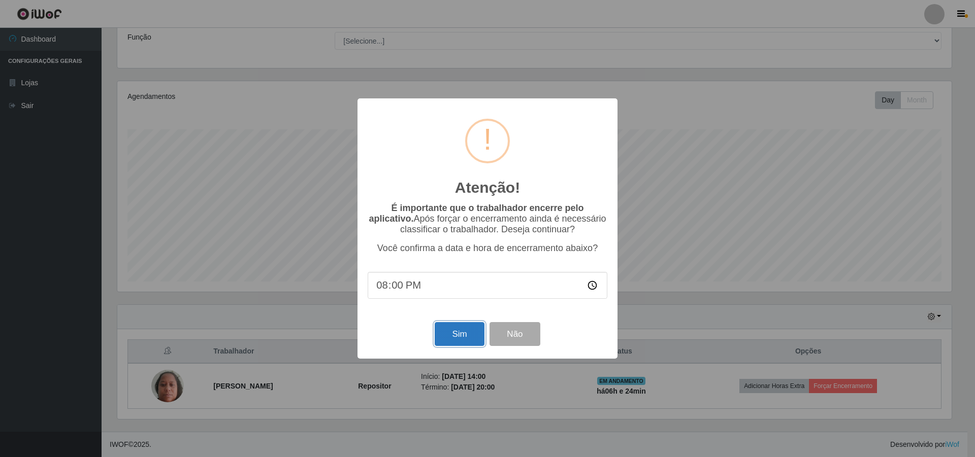
click at [450, 332] on button "Sim" at bounding box center [458, 334] width 49 height 24
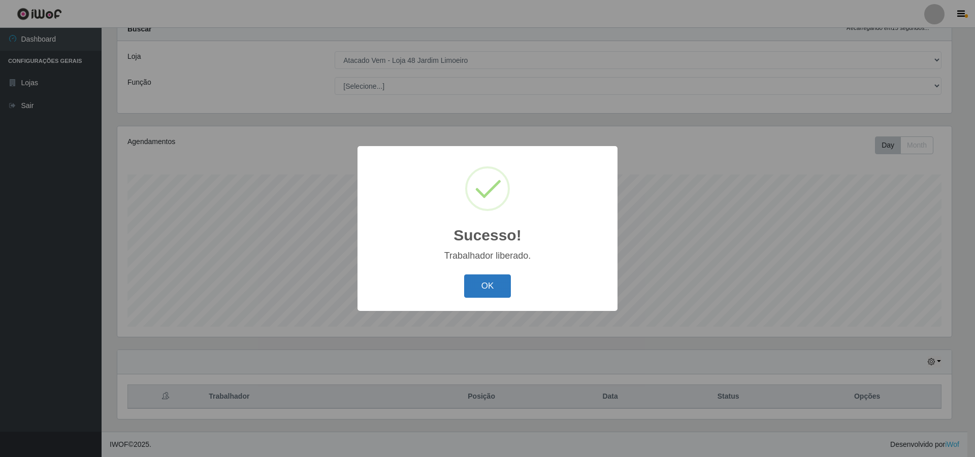
click at [482, 293] on button "OK" at bounding box center [487, 287] width 47 height 24
